Goal: Task Accomplishment & Management: Complete application form

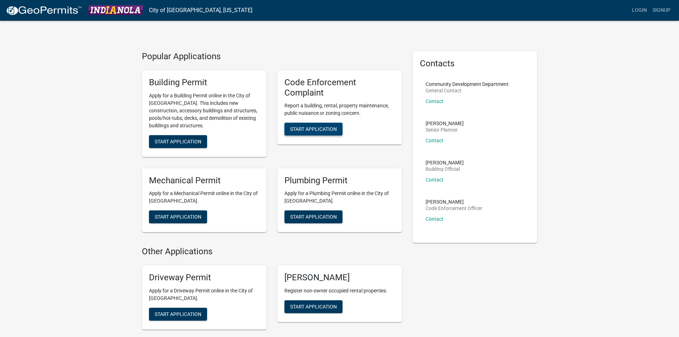
click at [323, 131] on span "Start Application" at bounding box center [313, 129] width 47 height 6
click at [169, 134] on div "Building Permit Apply for a Building Permit online in the City of [GEOGRAPHIC_D…" at bounding box center [204, 113] width 125 height 87
click at [170, 151] on div "Building Permit Apply for a Building Permit online in the City of [GEOGRAPHIC_D…" at bounding box center [204, 113] width 125 height 87
click at [170, 144] on span "Start Application" at bounding box center [178, 141] width 47 height 6
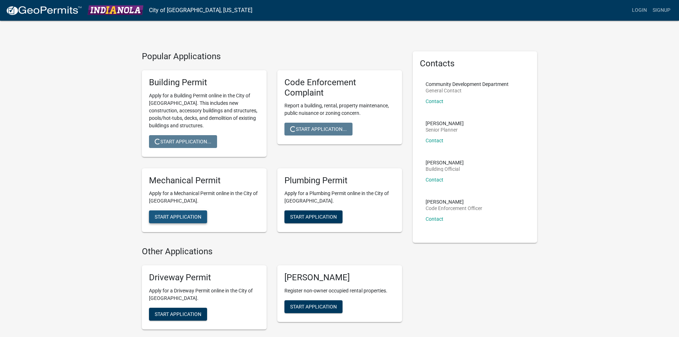
click at [171, 211] on button "Start Application" at bounding box center [178, 216] width 58 height 13
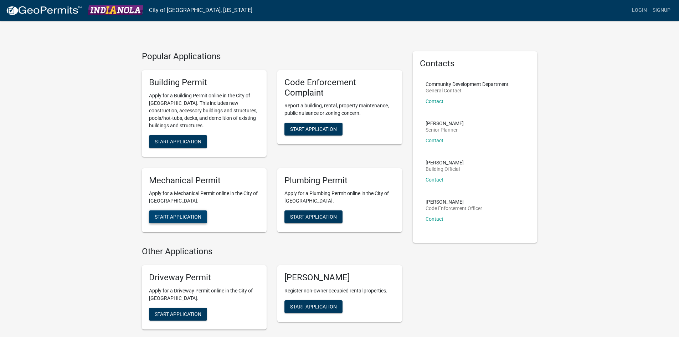
click at [189, 219] on span "Start Application" at bounding box center [178, 217] width 47 height 6
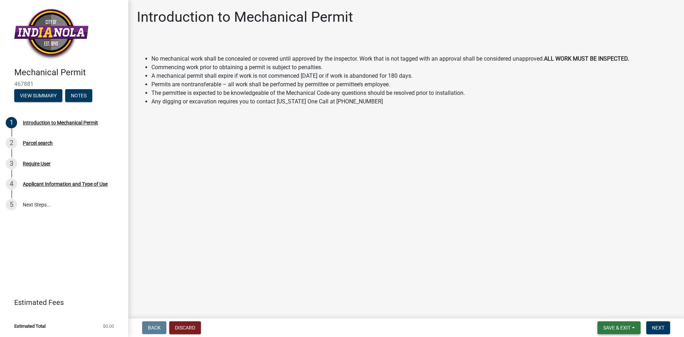
click at [622, 327] on span "Save & Exit" at bounding box center [616, 328] width 27 height 6
click at [503, 272] on main "Introduction to Mechanical Permit No mechanical work shall be concealed or cove…" at bounding box center [406, 157] width 556 height 315
click at [668, 328] on button "Next" at bounding box center [659, 327] width 24 height 13
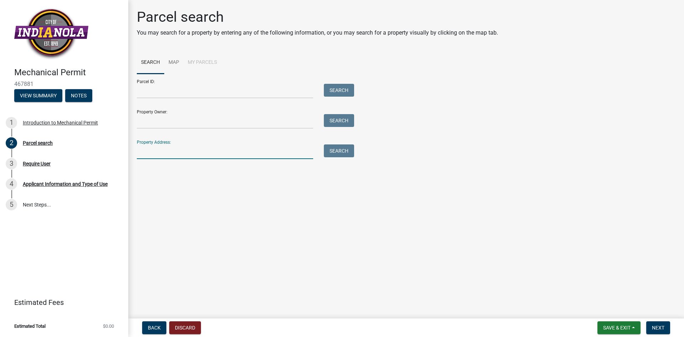
click at [164, 154] on input "Property Address:" at bounding box center [225, 151] width 176 height 15
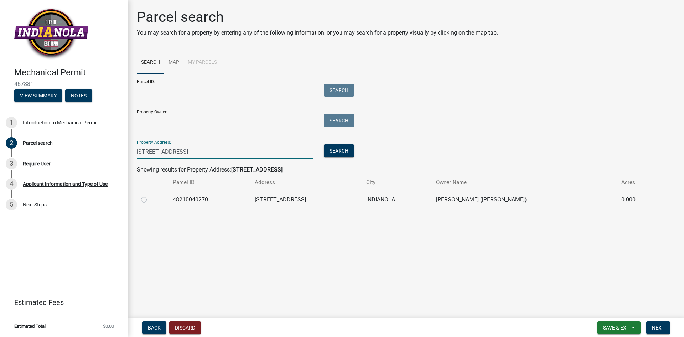
type input "[STREET_ADDRESS]"
click at [150, 195] on label at bounding box center [150, 195] width 0 height 0
click at [150, 200] on input "radio" at bounding box center [152, 197] width 5 height 5
radio input "true"
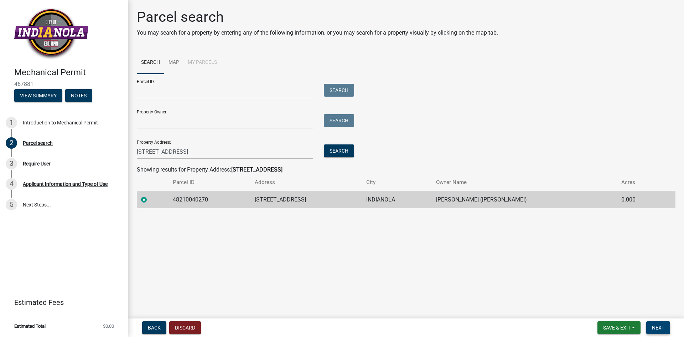
click at [659, 333] on button "Next" at bounding box center [659, 327] width 24 height 13
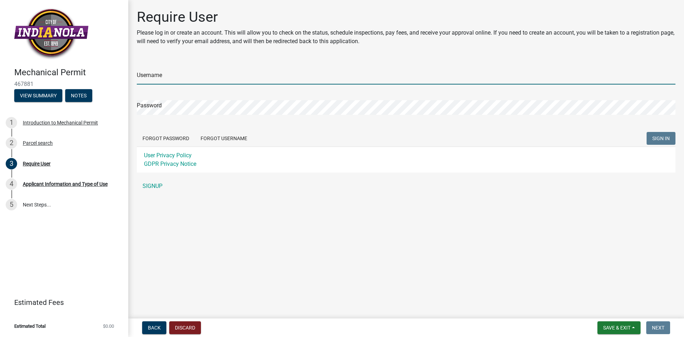
type input "[PERSON_NAME]"
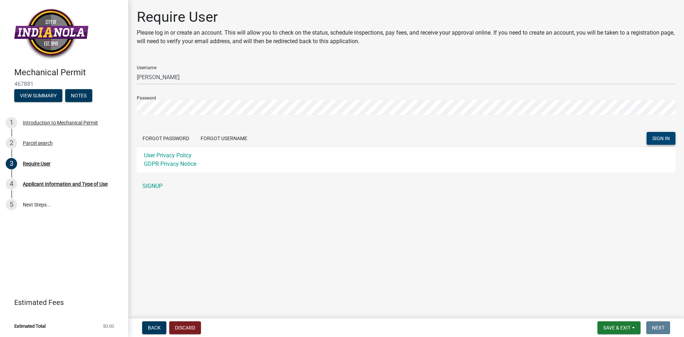
click at [660, 138] on span "SIGN IN" at bounding box center [661, 138] width 17 height 6
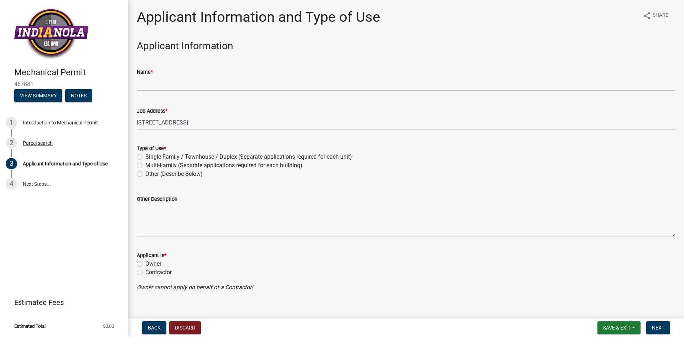
click at [292, 156] on label "Single Family / Townhouse / Duplex (Separate applications required for each uni…" at bounding box center [248, 157] width 207 height 9
click at [150, 156] on input "Single Family / Townhouse / Duplex (Separate applications required for each uni…" at bounding box center [147, 155] width 5 height 5
radio input "true"
click at [148, 263] on label "Owner" at bounding box center [153, 263] width 16 height 9
click at [148, 263] on input "Owner" at bounding box center [147, 261] width 5 height 5
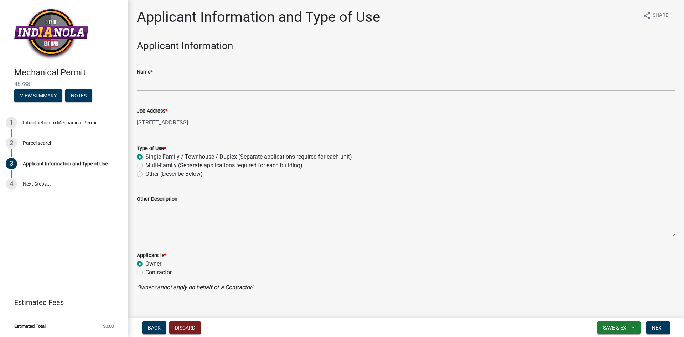
radio input "true"
click at [148, 265] on label "Owner" at bounding box center [153, 263] width 16 height 9
click at [148, 264] on input "Owner" at bounding box center [147, 261] width 5 height 5
click at [156, 277] on wm-data-entity-input "Applicant is * Owner Contractor" at bounding box center [406, 262] width 539 height 41
click at [159, 272] on label "Contractor" at bounding box center [158, 272] width 26 height 9
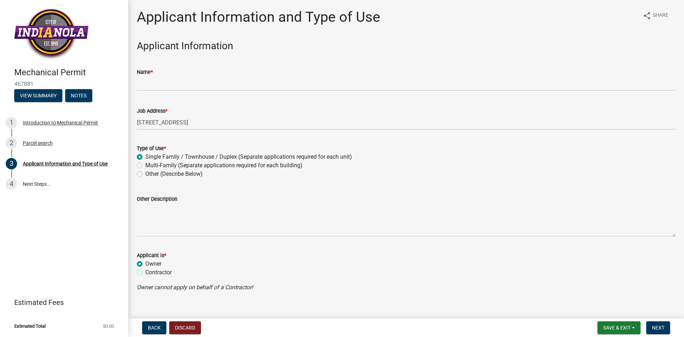
click at [150, 272] on input "Contractor" at bounding box center [147, 270] width 5 height 5
radio input "true"
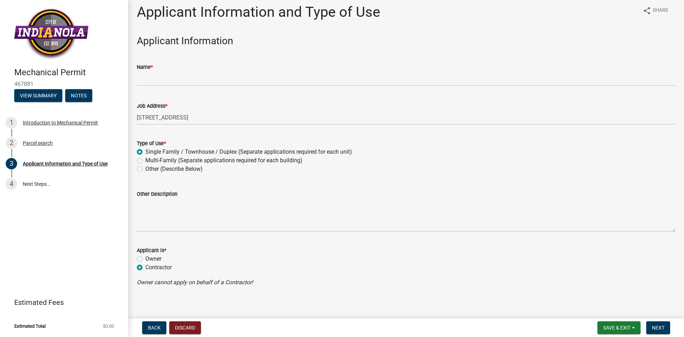
scroll to position [10, 0]
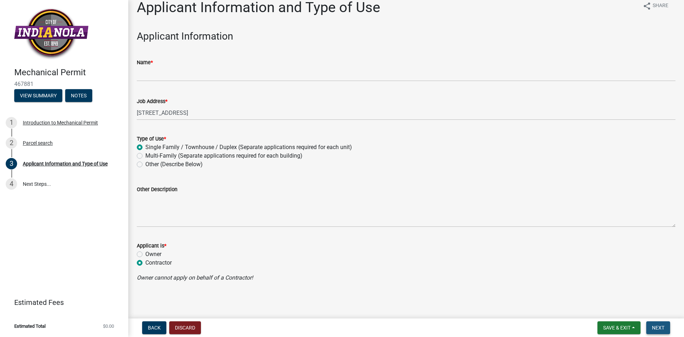
click at [665, 328] on button "Next" at bounding box center [659, 327] width 24 height 13
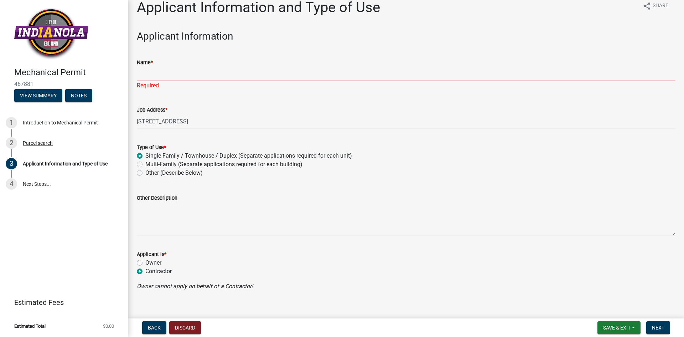
click at [179, 72] on input "Name *" at bounding box center [406, 74] width 539 height 15
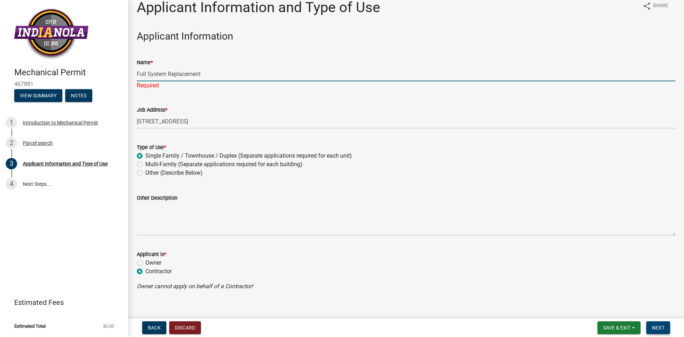
type input "Full System Replacement"
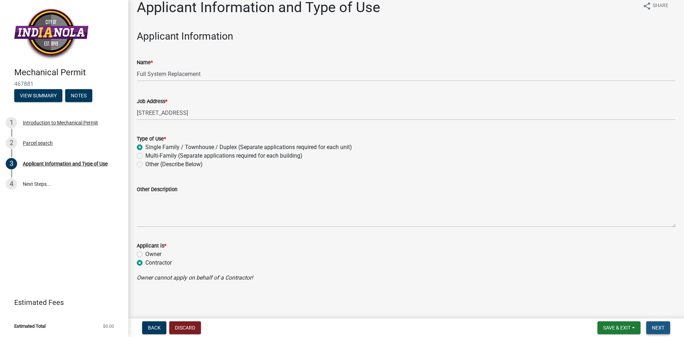
click at [656, 325] on span "Next" at bounding box center [658, 328] width 12 height 6
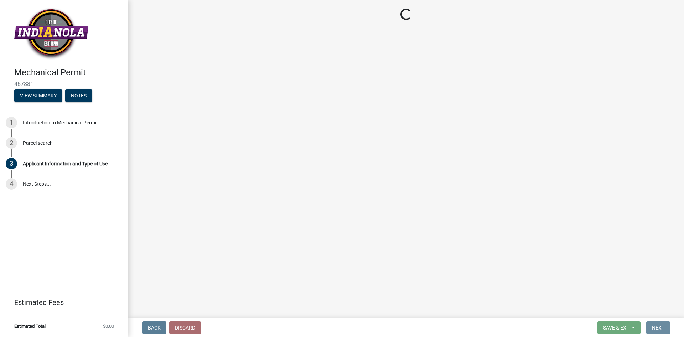
scroll to position [0, 0]
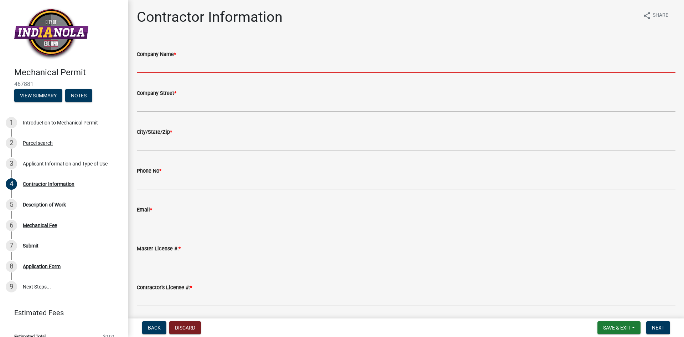
click at [287, 66] on input "Company Name *" at bounding box center [406, 65] width 539 height 15
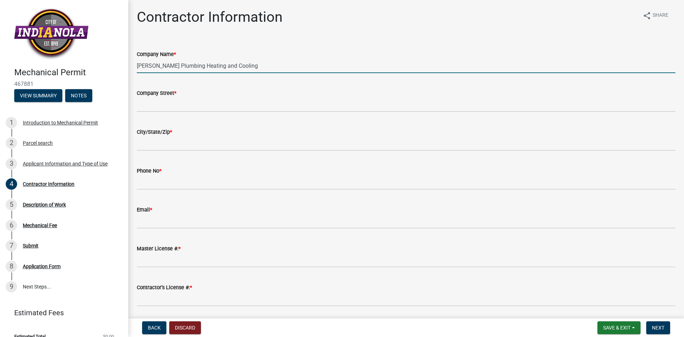
type input "[PERSON_NAME] Plumbing Heating and Cooling"
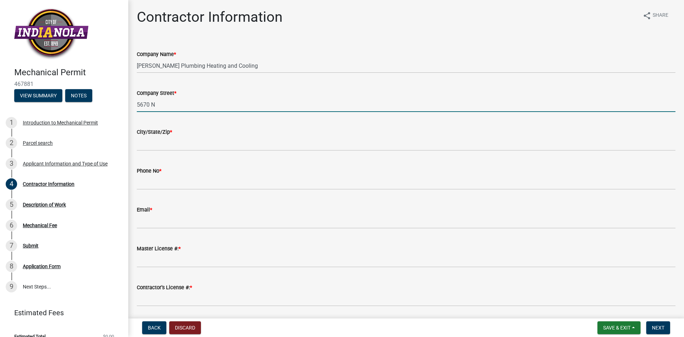
type input "5670 [PERSON_NAME]"
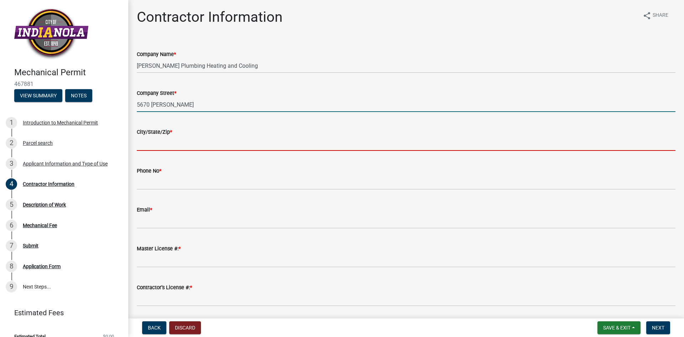
type input "[PERSON_NAME]"
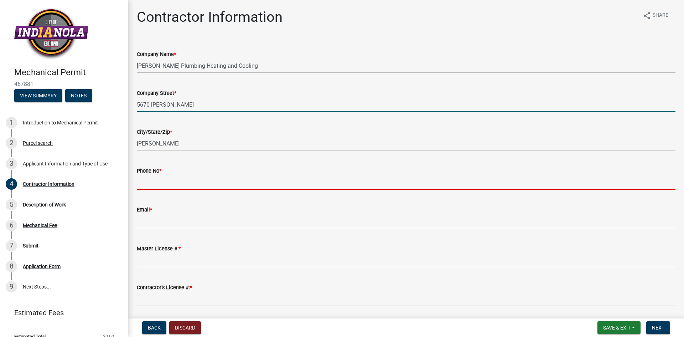
type input "5152883631"
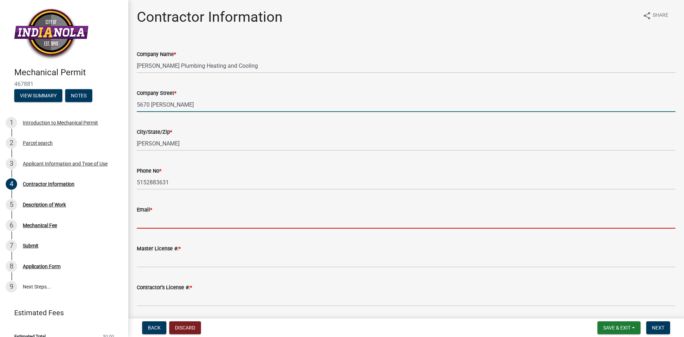
type input "[EMAIL_ADDRESS][DOMAIN_NAME]"
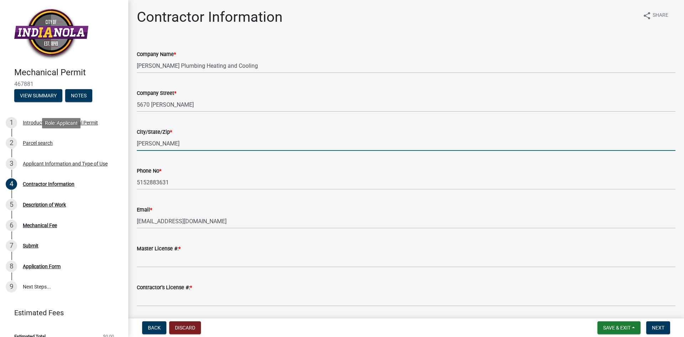
drag, startPoint x: 97, startPoint y: 138, endPoint x: -78, endPoint y: 115, distance: 175.8
click at [0, 115] on html "Internet Explorer does NOT work with GeoPermits. Get a new browser for more sec…" at bounding box center [342, 168] width 684 height 337
type input "Johnston, [US_STATE] 50131"
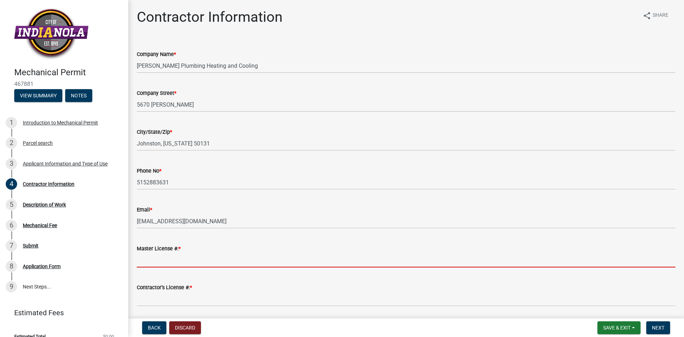
click at [247, 258] on input "Master License #: *" at bounding box center [406, 260] width 539 height 15
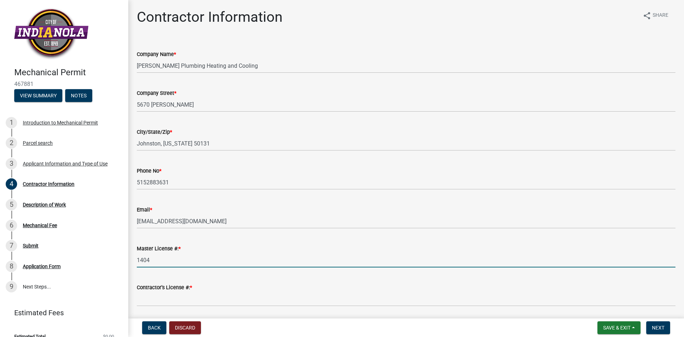
type input "1404"
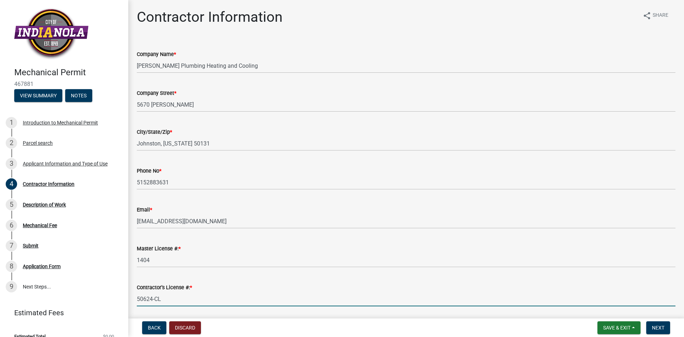
type input "50624-CL"
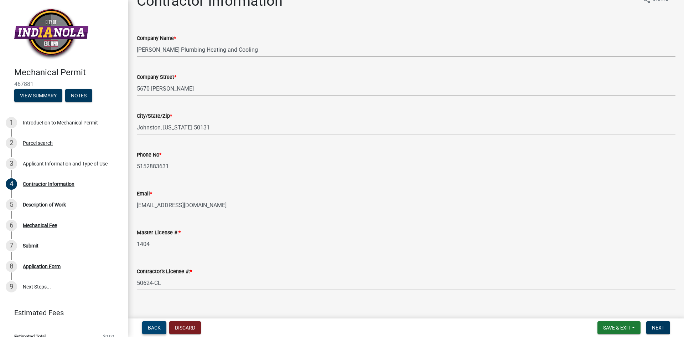
scroll to position [24, 0]
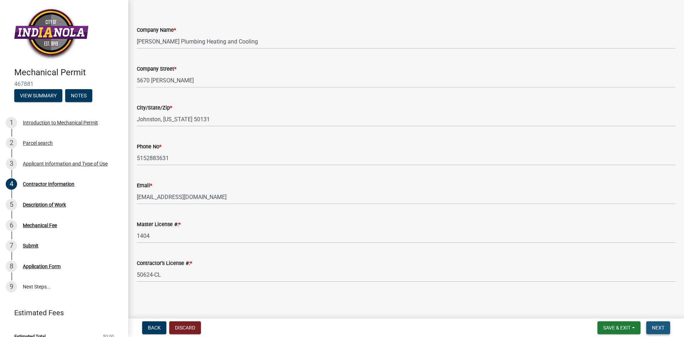
click at [665, 328] on button "Next" at bounding box center [659, 327] width 24 height 13
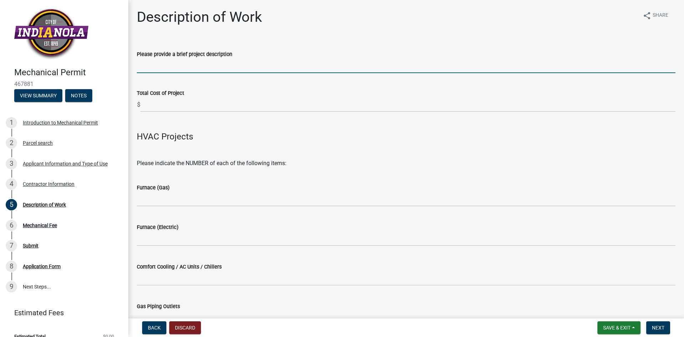
click at [149, 66] on input "Please provide a brief project description" at bounding box center [406, 65] width 539 height 15
click at [201, 70] on input "Please provide a brief project description" at bounding box center [406, 65] width 539 height 15
type input "Furnace and AC replacement"
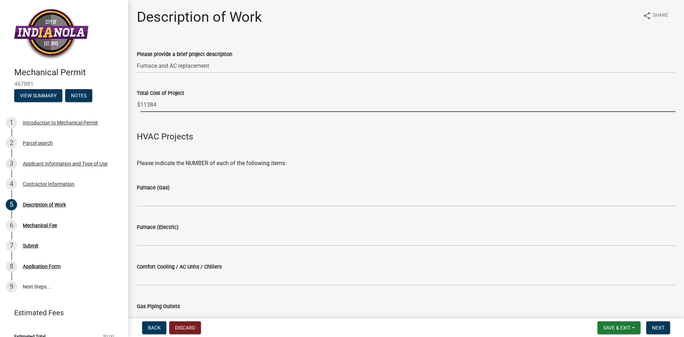
type input "11384"
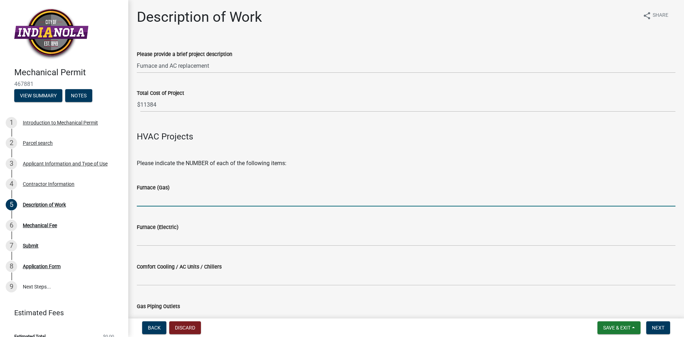
click at [145, 206] on input "text" at bounding box center [406, 199] width 539 height 15
type input "1"
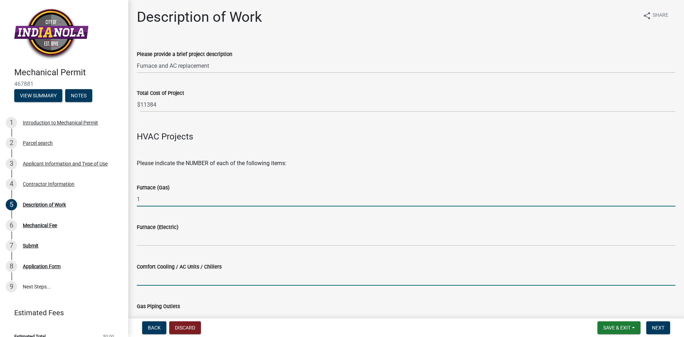
click at [157, 279] on input "text" at bounding box center [406, 278] width 539 height 15
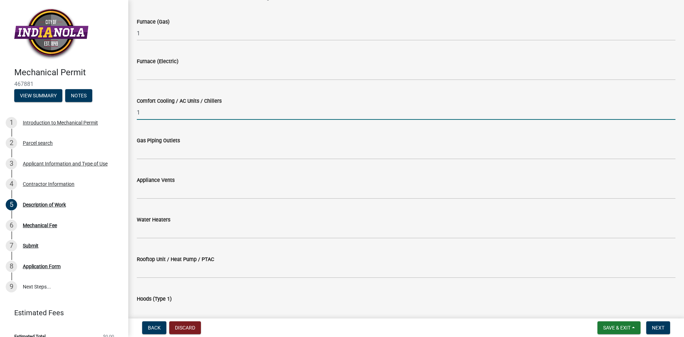
scroll to position [178, 0]
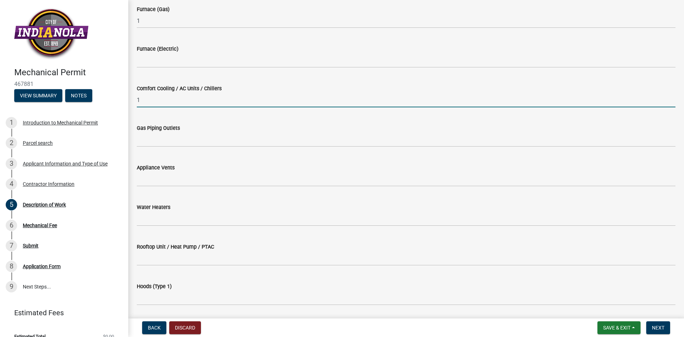
type input "1"
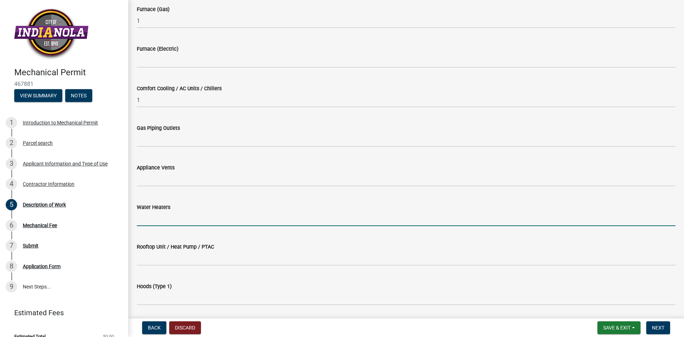
click at [154, 220] on input "text" at bounding box center [406, 218] width 539 height 15
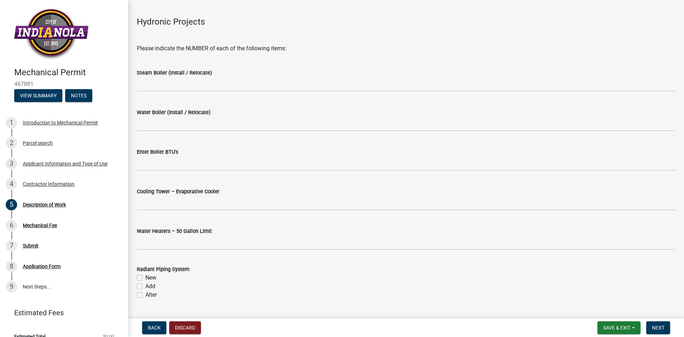
scroll to position [948, 0]
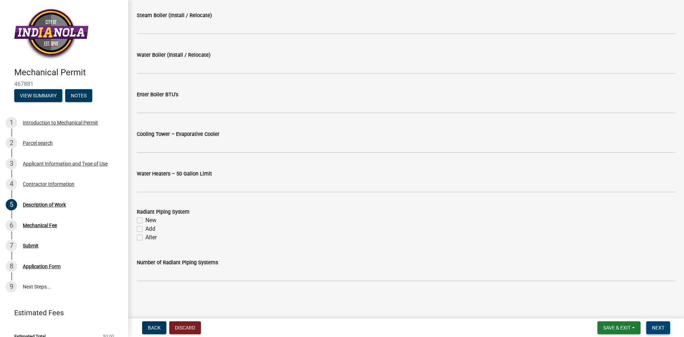
type input "1"
click at [659, 328] on span "Next" at bounding box center [658, 328] width 12 height 6
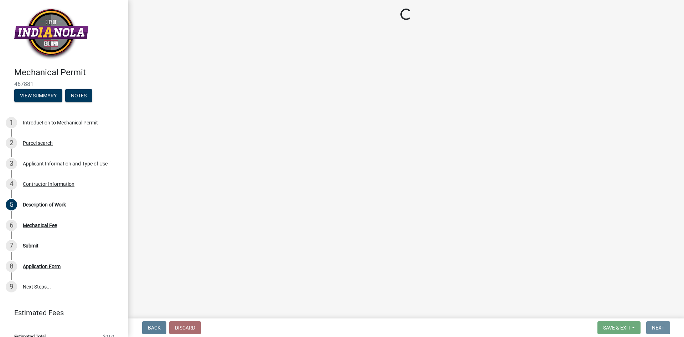
scroll to position [0, 0]
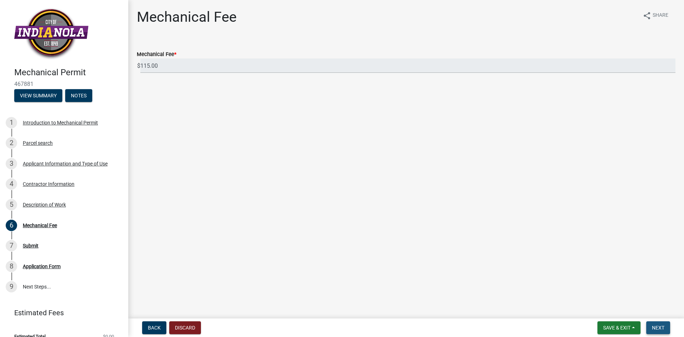
click at [658, 329] on span "Next" at bounding box center [658, 328] width 12 height 6
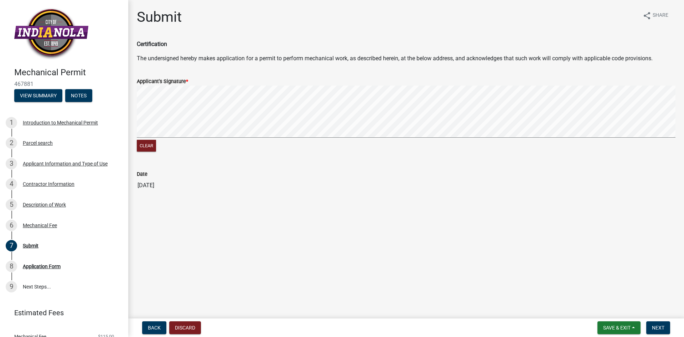
click at [632, 62] on wm-data-entity-input-list "Certification The undersigned hereby makes application for a permit to perform …" at bounding box center [406, 119] width 539 height 158
click at [664, 328] on span "Next" at bounding box center [658, 328] width 12 height 6
